Goal: Task Accomplishment & Management: Complete application form

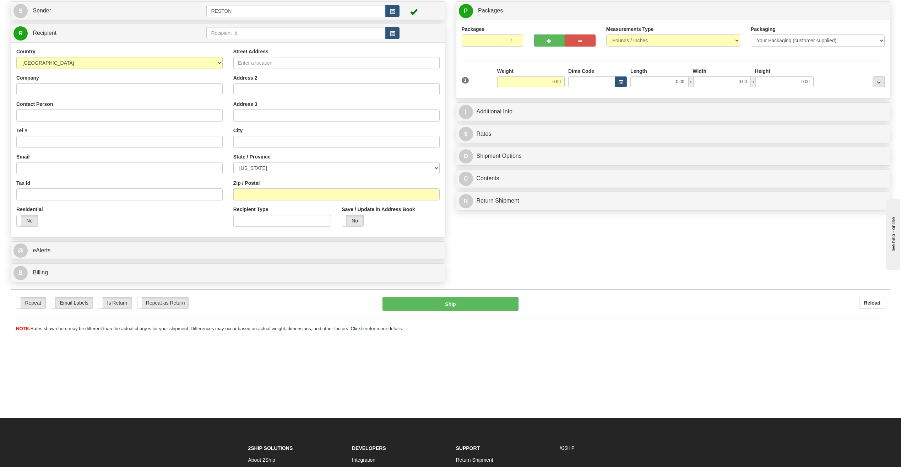
scroll to position [36, 0]
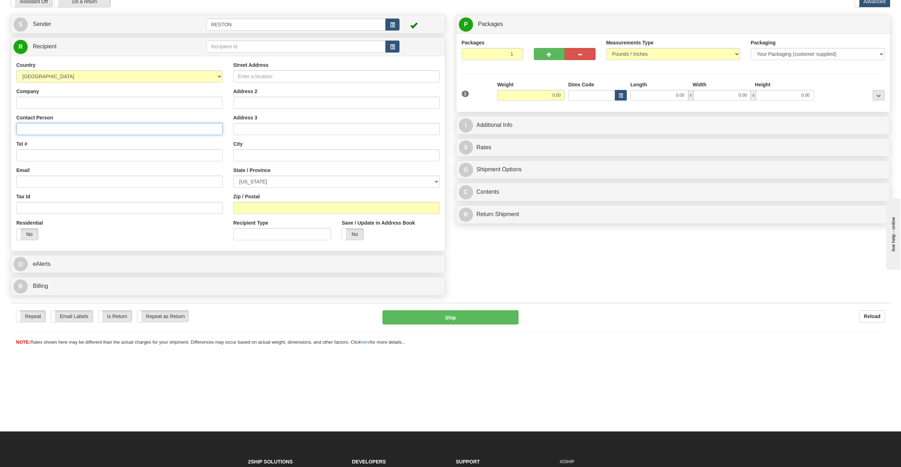
click at [47, 127] on input "Contact Person" at bounding box center [119, 129] width 206 height 12
paste input "Mark Stevenson"
type input "Mark Stevenson"
click at [34, 157] on input "Tel #" at bounding box center [119, 155] width 206 height 12
paste input "+966506003870"
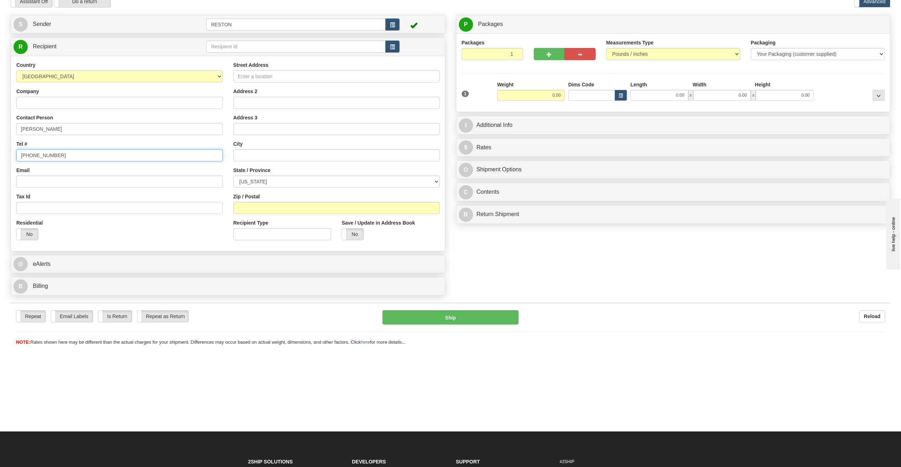
type input "+966506003870"
click at [43, 105] on input "Company" at bounding box center [119, 103] width 206 height 12
paste input "MMT - Mammoth Solar Project"
type input "MMT - Mammoth Solar Project"
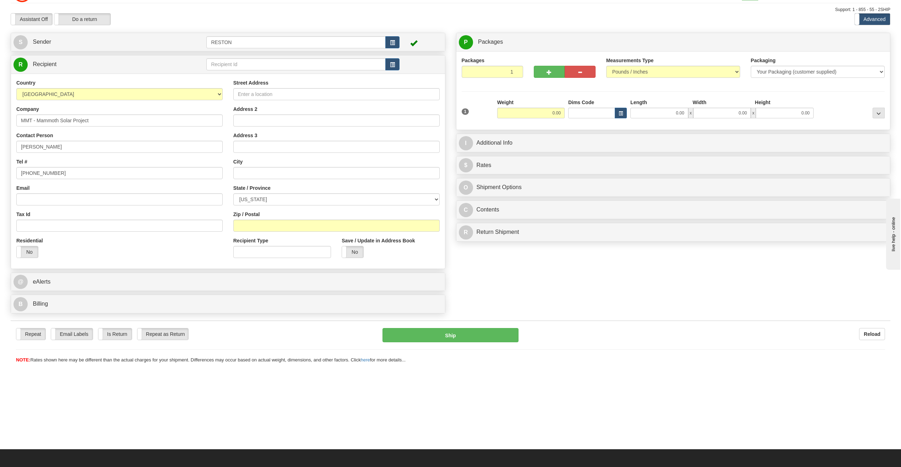
scroll to position [0, 0]
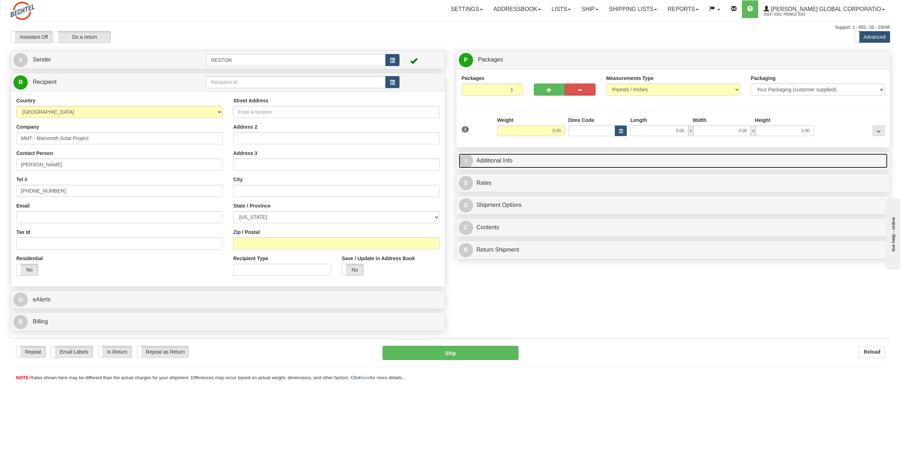
click at [480, 163] on link "I Additional Info" at bounding box center [673, 160] width 429 height 15
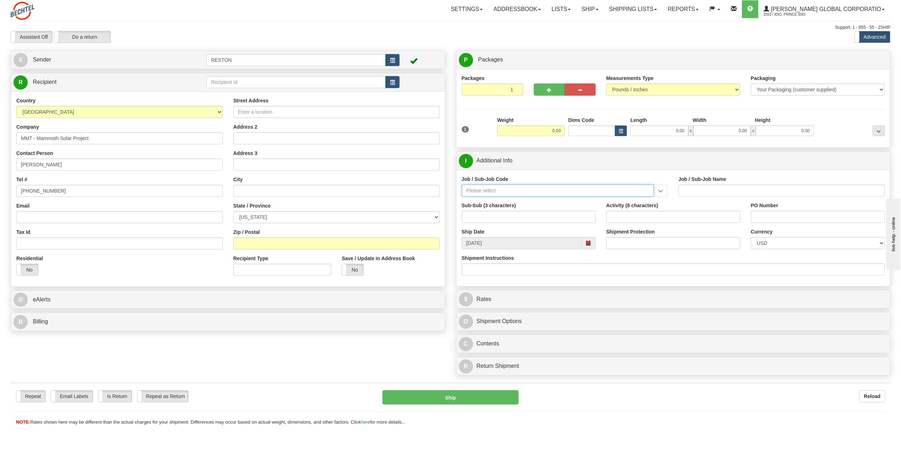
paste input "26660-210"
type input "26660-210"
click at [516, 202] on div "26660-210" at bounding box center [555, 201] width 185 height 8
type input "MAMMOTH SOUTH SOLAR PROJECT TSA - FIELD NON-MANUA"
type input "26660-210"
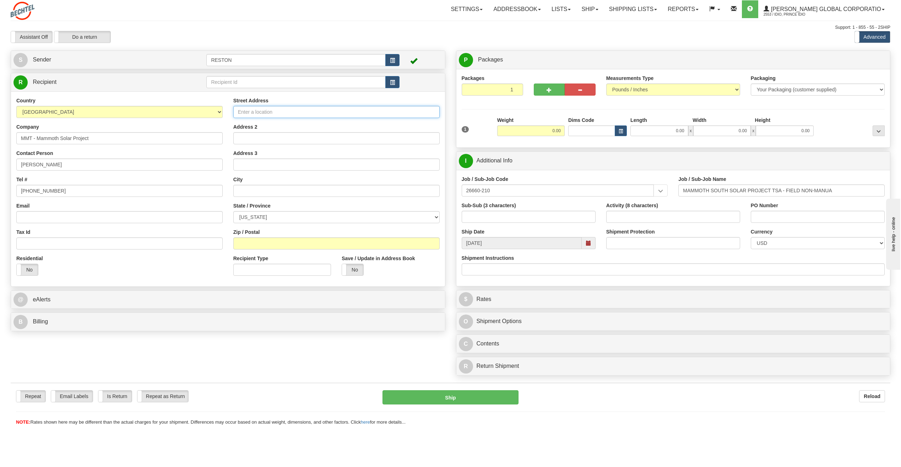
paste input "8006 W County Road 600 S"
type input "8006 W County Road 600 S"
paste input "Winamac"
type input "Winamac"
click at [268, 213] on select "ALABAMA ALASKA ARIZONA ARKANSAS Armed Forces America Armed Forces Europe Armed …" at bounding box center [336, 217] width 206 height 12
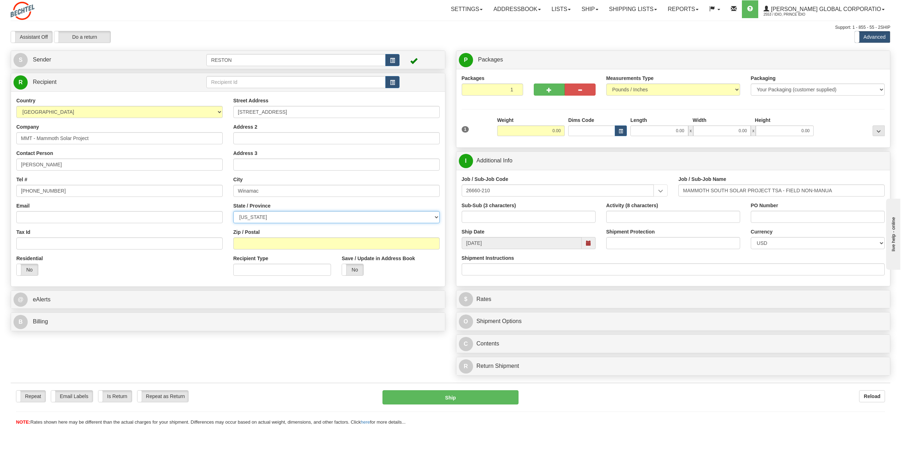
select select "IN"
click at [233, 211] on select "ALABAMA ALASKA ARIZONA ARKANSAS Armed Forces America Armed Forces Europe Armed …" at bounding box center [336, 217] width 206 height 12
paste input "46996"
type input "46996"
click at [131, 269] on div "Residential Yes No" at bounding box center [119, 268] width 217 height 26
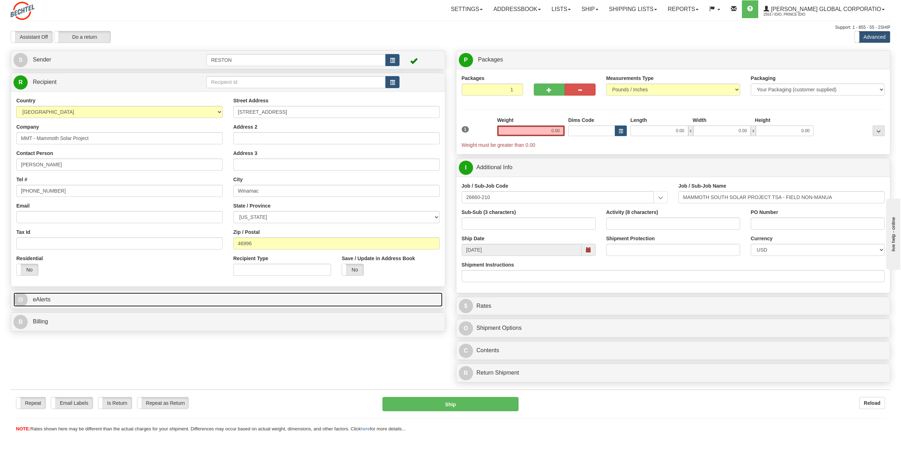
click at [89, 300] on link "@ eAlerts" at bounding box center [227, 299] width 429 height 15
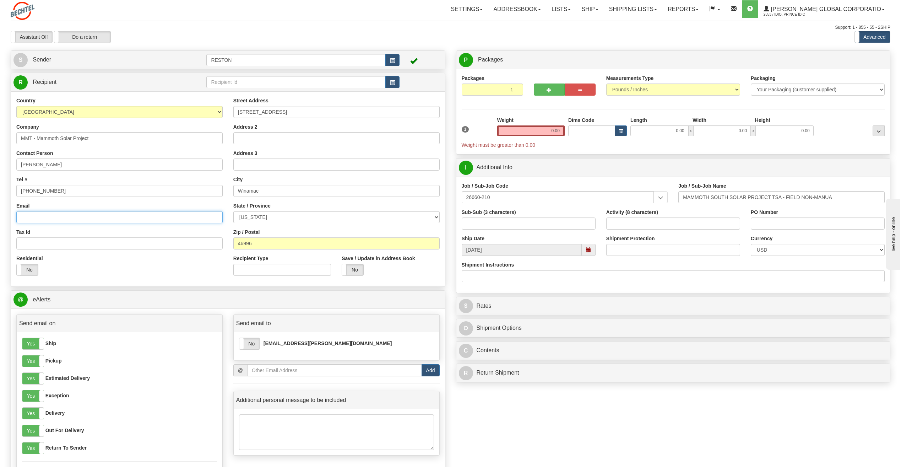
click at [67, 215] on input "Email" at bounding box center [119, 217] width 206 height 12
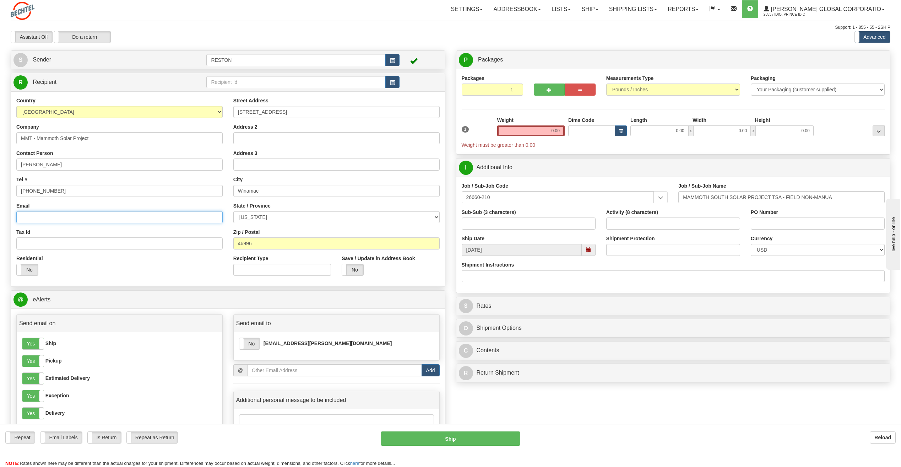
paste input "MSTEVENS@bechtel.com"
type input "MSTEVENS@bechtel.com"
click at [113, 229] on div "Tax Id" at bounding box center [119, 238] width 206 height 21
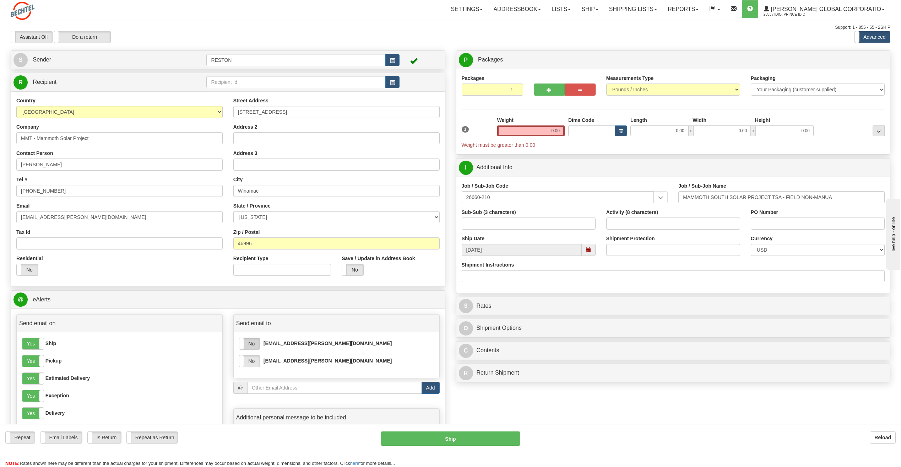
click at [252, 343] on label "No" at bounding box center [249, 343] width 20 height 11
click at [253, 358] on label "No" at bounding box center [249, 360] width 20 height 11
click at [551, 135] on input "0.00" at bounding box center [530, 130] width 67 height 11
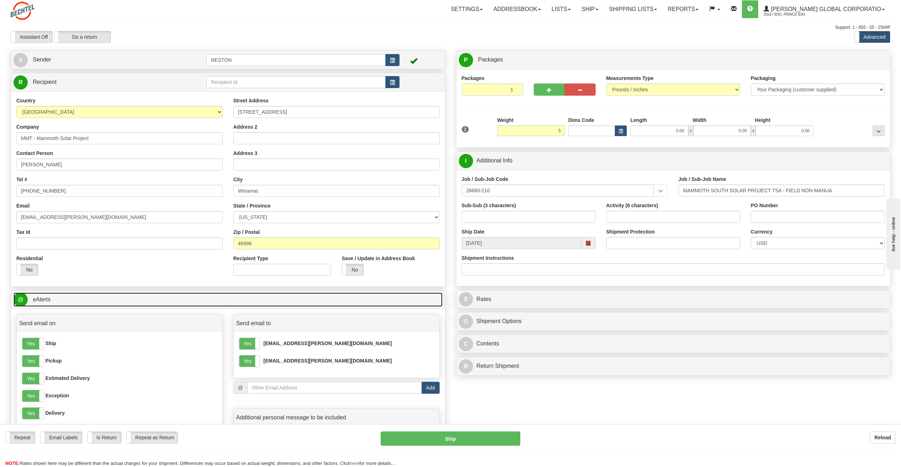
type input "5.00"
click at [189, 301] on link "@ eAlerts" at bounding box center [227, 299] width 429 height 15
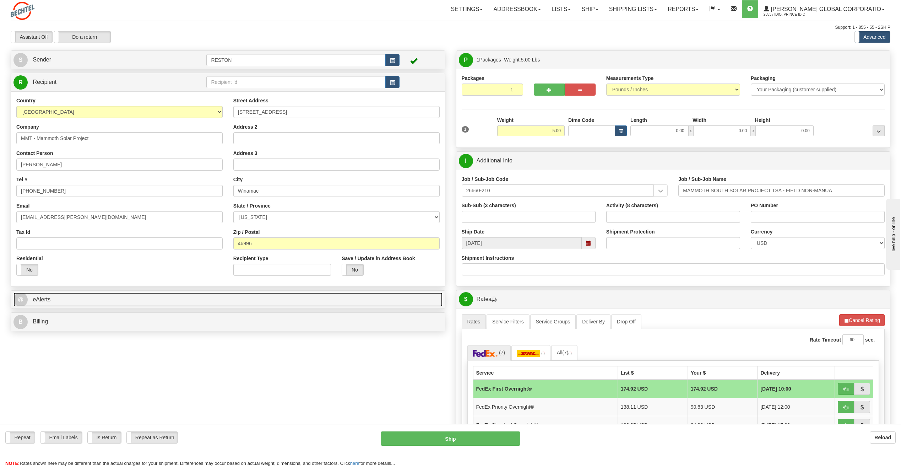
click at [156, 297] on link "@ eAlerts" at bounding box center [227, 299] width 429 height 15
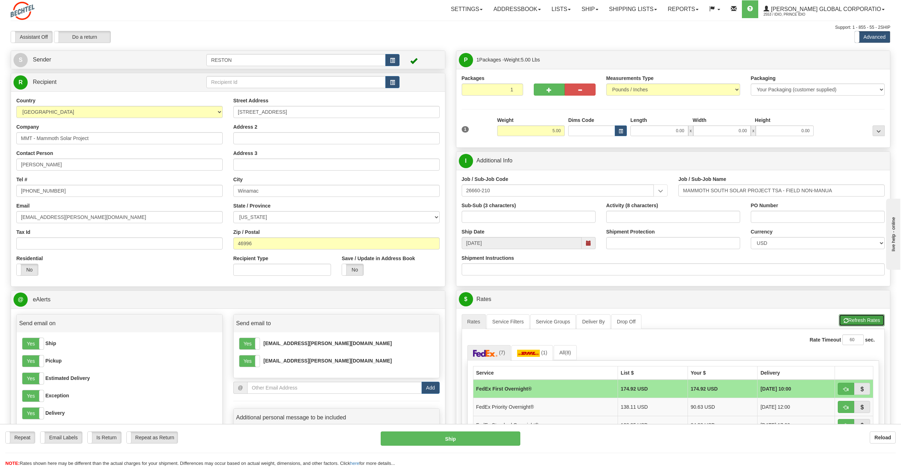
click at [867, 318] on button "Refresh Rates" at bounding box center [862, 320] width 46 height 12
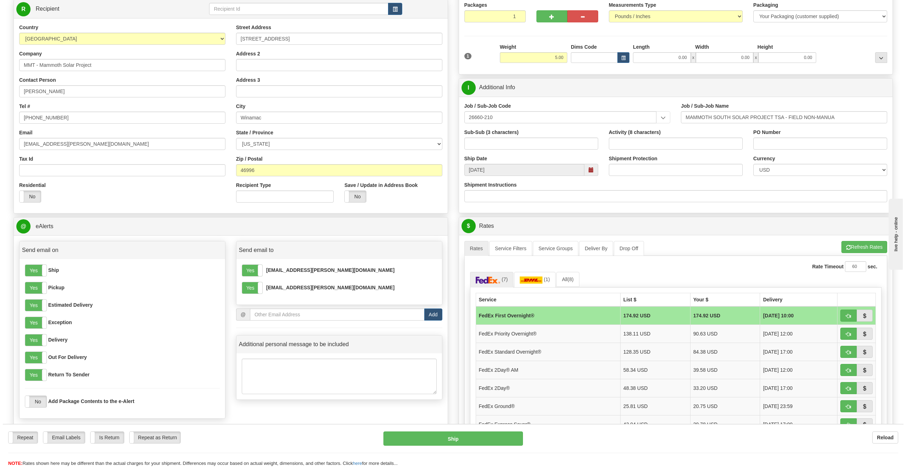
scroll to position [107, 0]
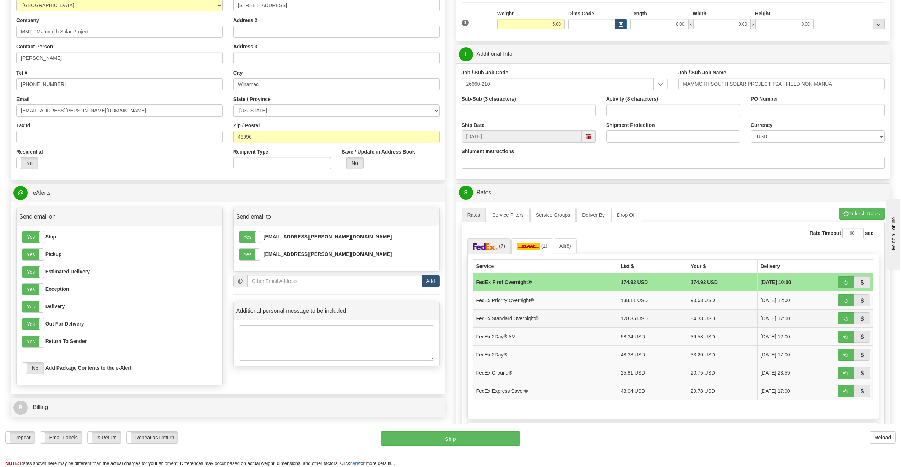
click at [521, 318] on td "FedEx Standard Overnight®" at bounding box center [545, 318] width 145 height 18
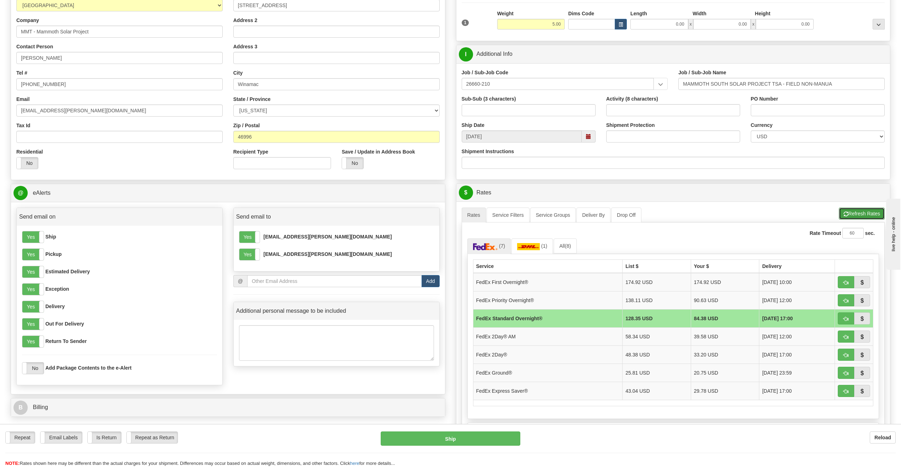
click at [859, 210] on button "Refresh Rates" at bounding box center [862, 213] width 46 height 12
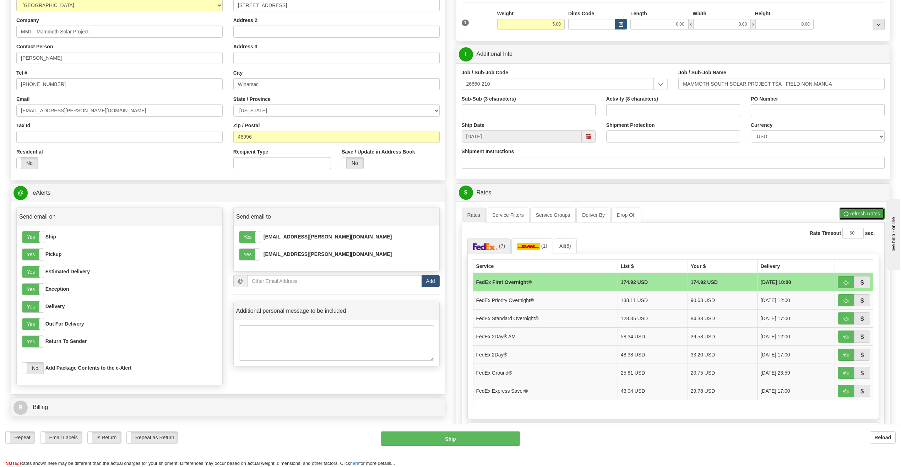
click at [848, 208] on button "Refresh Rates" at bounding box center [862, 213] width 46 height 12
click at [526, 321] on td "FedEx Standard Overnight®" at bounding box center [545, 318] width 145 height 18
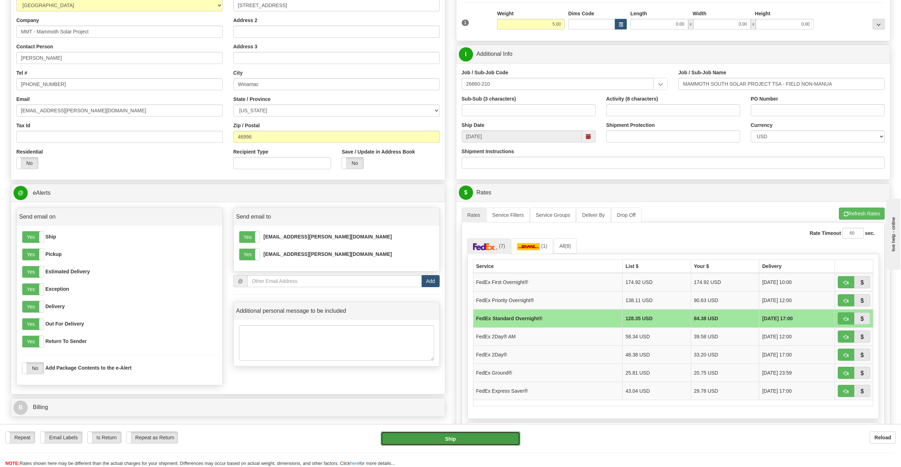
click at [506, 439] on button "Ship" at bounding box center [451, 438] width 140 height 14
type input "05"
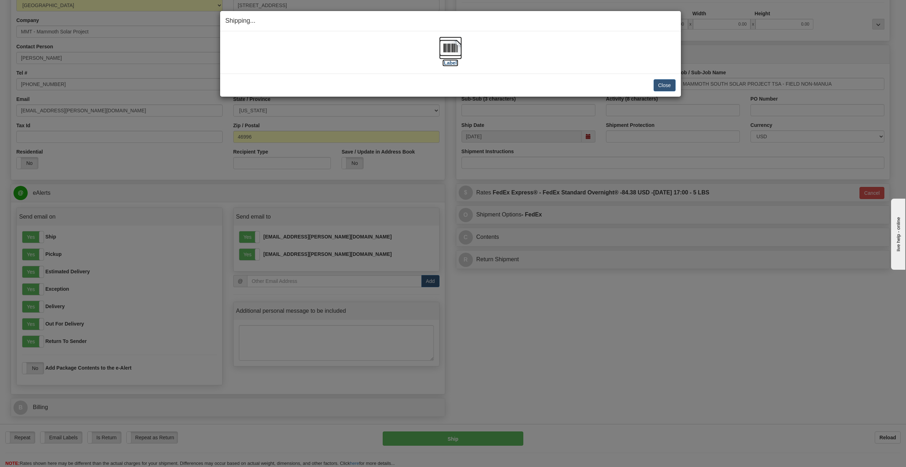
click at [448, 64] on label "[Label]" at bounding box center [451, 62] width 16 height 7
click at [658, 84] on button "Close" at bounding box center [665, 85] width 22 height 12
